Goal: Task Accomplishment & Management: Complete application form

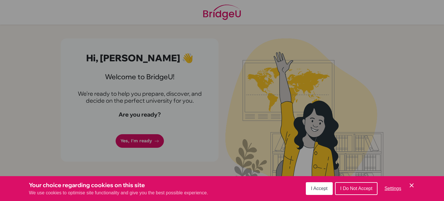
click at [322, 189] on span "I Accept" at bounding box center [319, 188] width 16 height 5
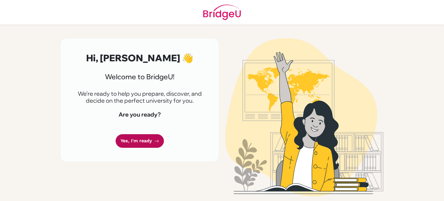
click at [136, 137] on link "Yes, I'm ready" at bounding box center [140, 141] width 48 height 14
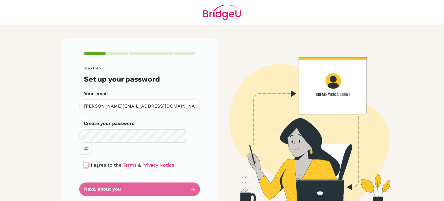
click at [87, 163] on input "checkbox" at bounding box center [86, 165] width 5 height 5
checkbox input "true"
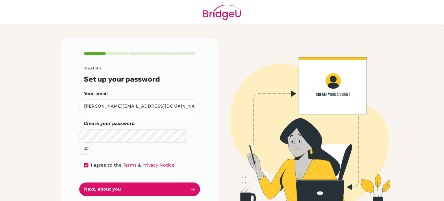
click at [196, 159] on div "Step 1 of 5 Set up your password Your email hamza.imran@summitschool.ae Invalid…" at bounding box center [140, 123] width 158 height 171
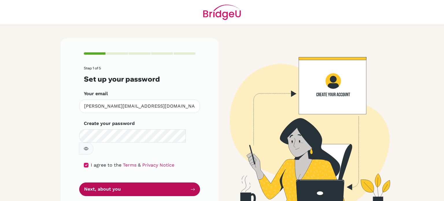
click at [172, 182] on button "Next, about you" at bounding box center [139, 189] width 121 height 14
